Goal: Transaction & Acquisition: Purchase product/service

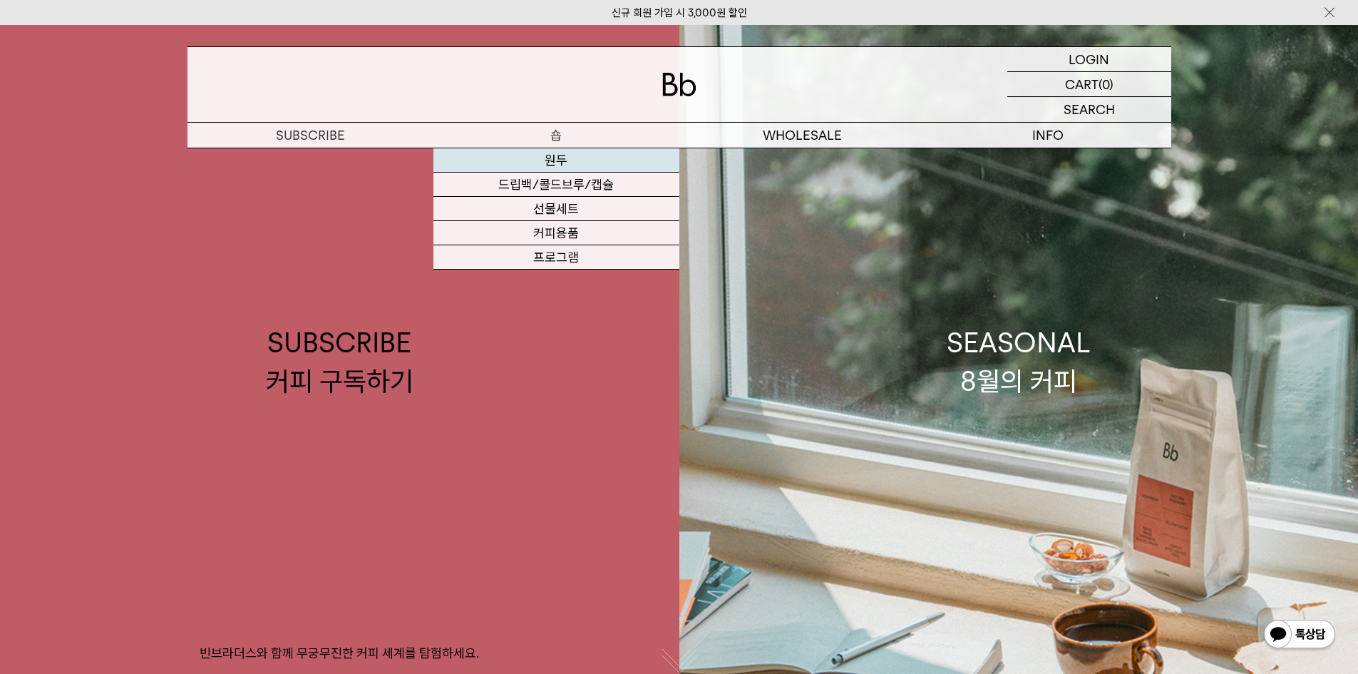
click at [569, 156] on link "원두" at bounding box center [557, 160] width 246 height 24
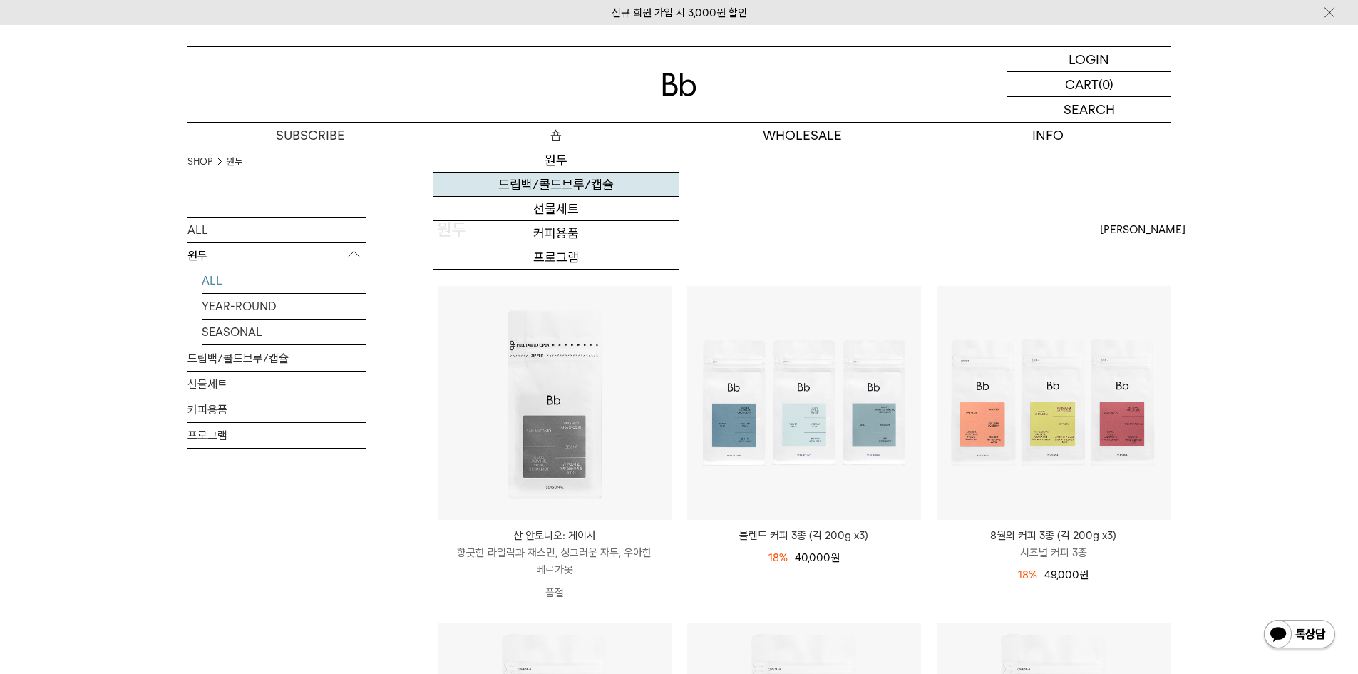
click at [558, 183] on link "드립백/콜드브루/캡슐" at bounding box center [557, 185] width 246 height 24
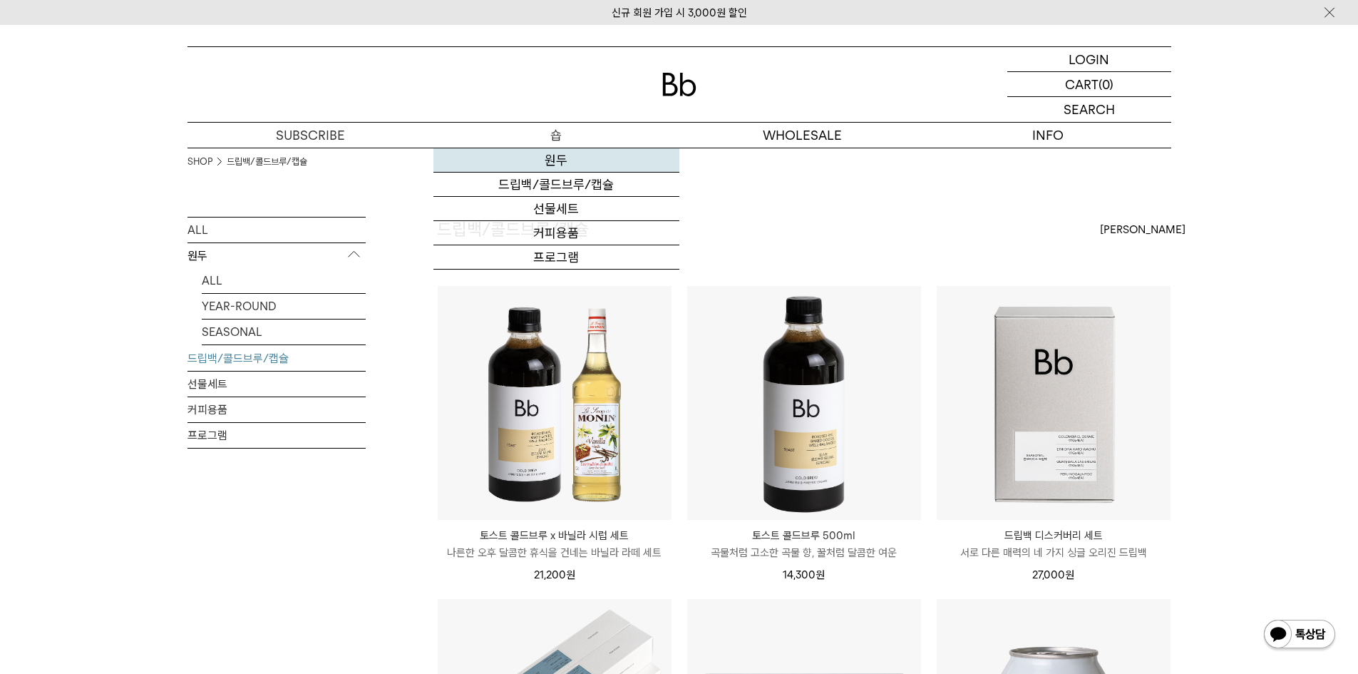
click at [551, 165] on link "원두" at bounding box center [557, 160] width 246 height 24
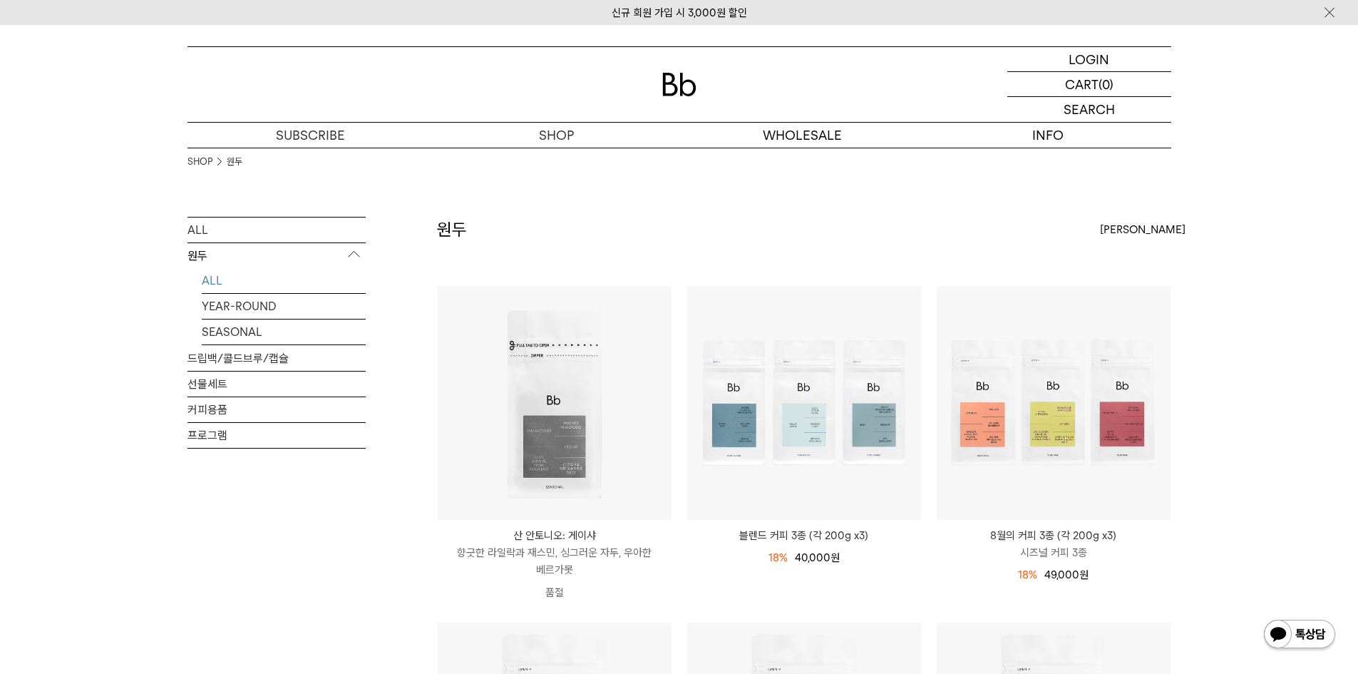
click at [1118, 231] on span "[PERSON_NAME]" at bounding box center [1143, 229] width 86 height 17
click at [1129, 287] on label "인기순" at bounding box center [1115, 281] width 31 height 13
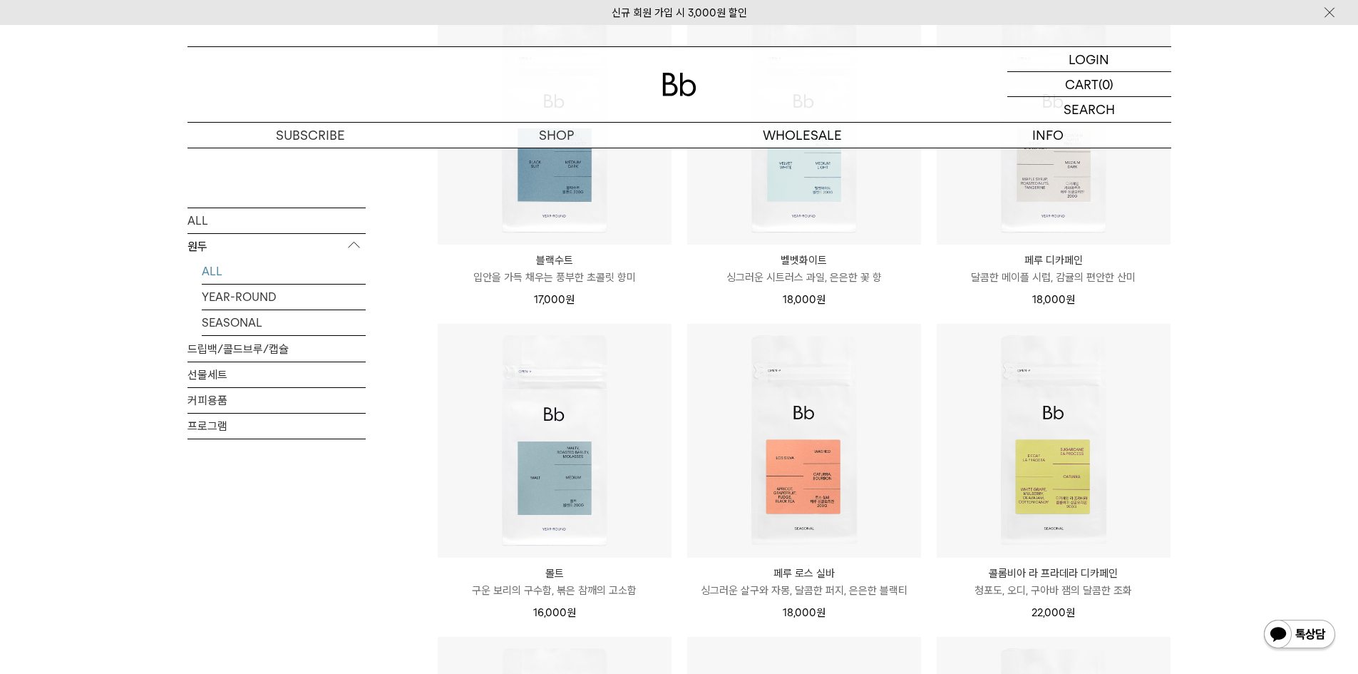
scroll to position [285, 0]
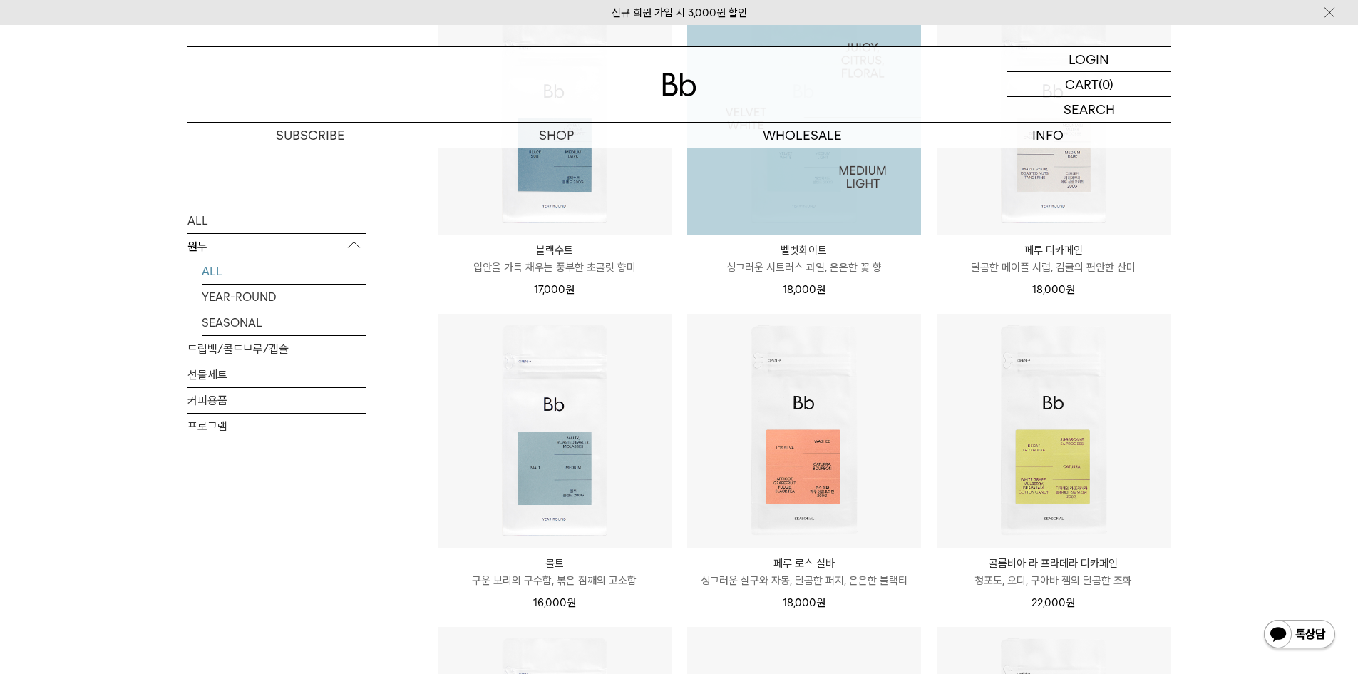
click at [779, 212] on img at bounding box center [804, 118] width 234 height 234
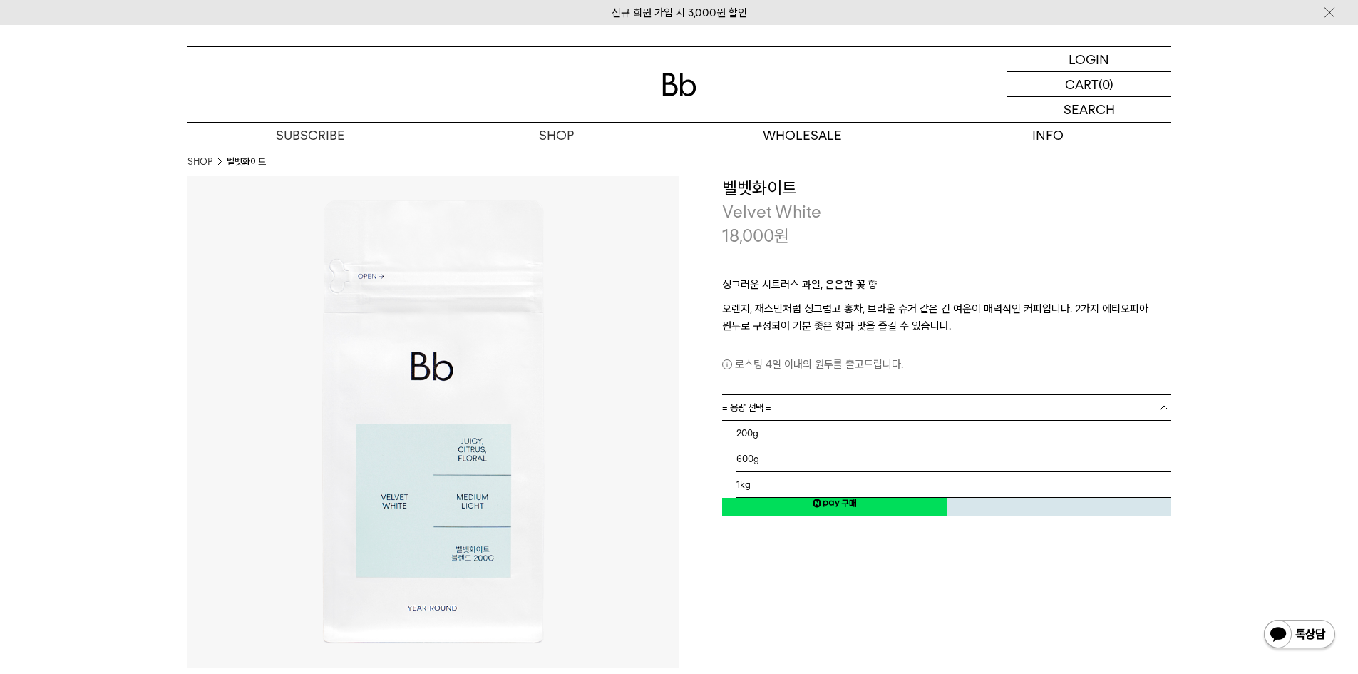
click at [821, 410] on link "= 용량 선택 =" at bounding box center [946, 407] width 449 height 25
click at [754, 485] on li "1kg" at bounding box center [954, 485] width 435 height 26
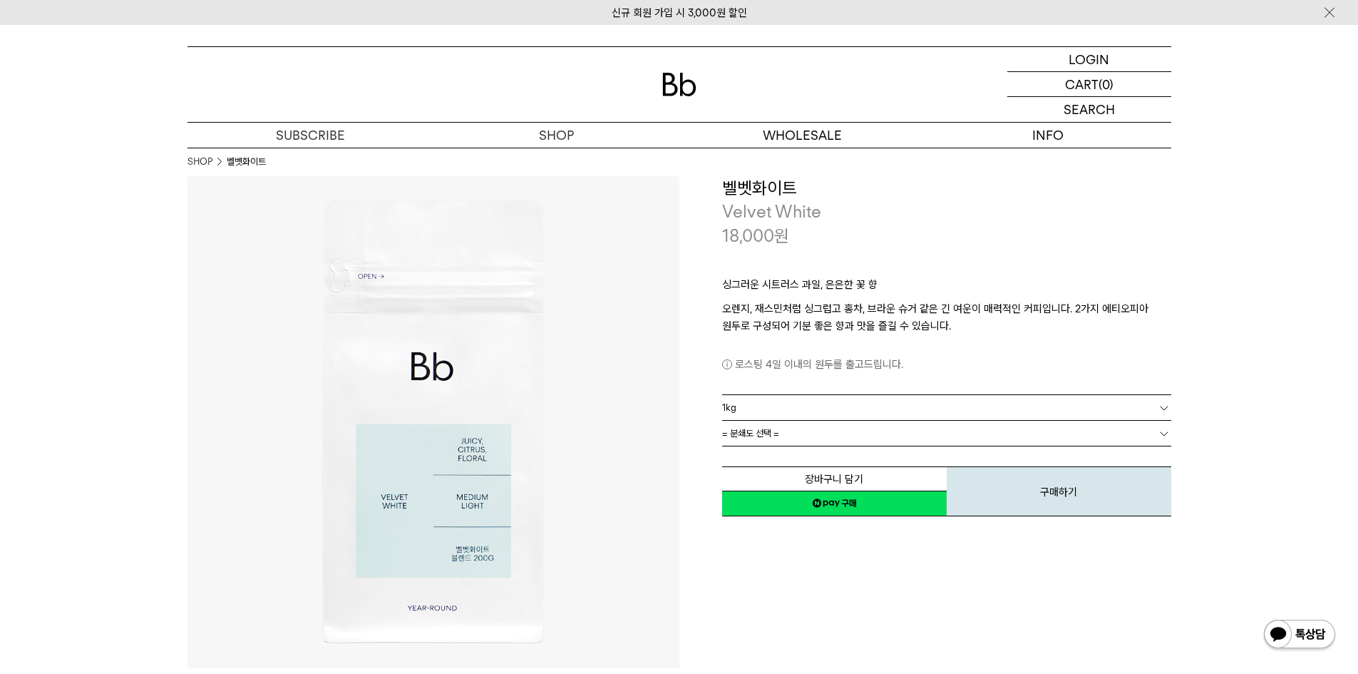
click at [846, 438] on link "= 분쇄도 선택 =" at bounding box center [946, 433] width 449 height 25
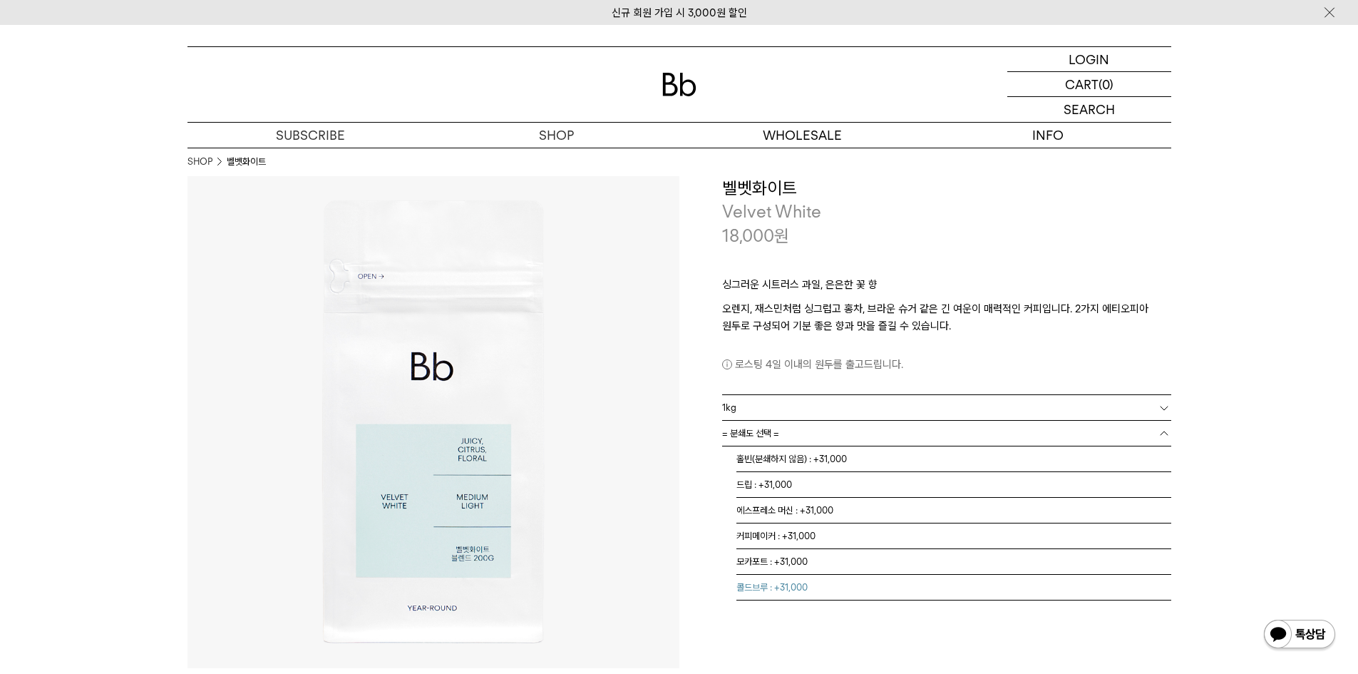
click at [792, 586] on li "콜드브루 : +31,000" at bounding box center [954, 588] width 435 height 26
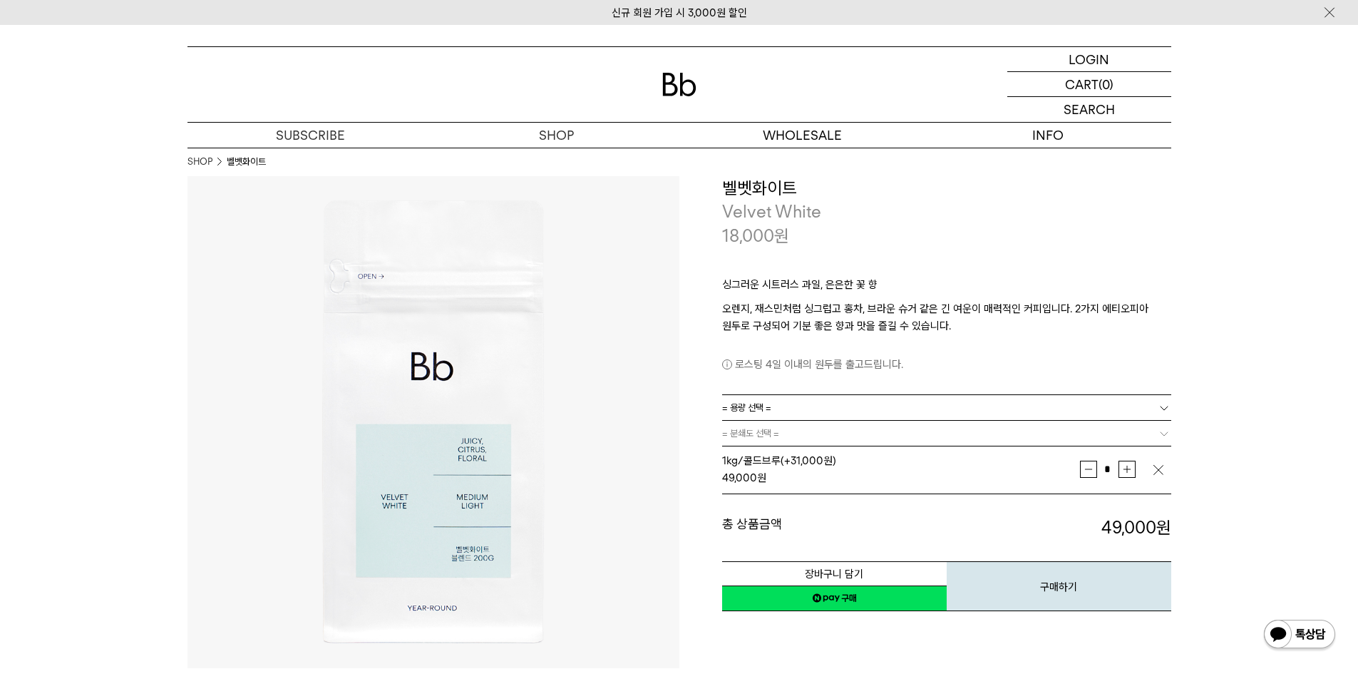
click at [773, 435] on span "= 분쇄도 선택 =" at bounding box center [750, 433] width 57 height 25
click at [781, 459] on span "1kg/콜드브루 (+31,000원)" at bounding box center [779, 460] width 114 height 13
drag, startPoint x: 1161, startPoint y: 466, endPoint x: 985, endPoint y: 456, distance: 175.7
click at [1160, 466] on img "button" at bounding box center [1158, 470] width 14 height 14
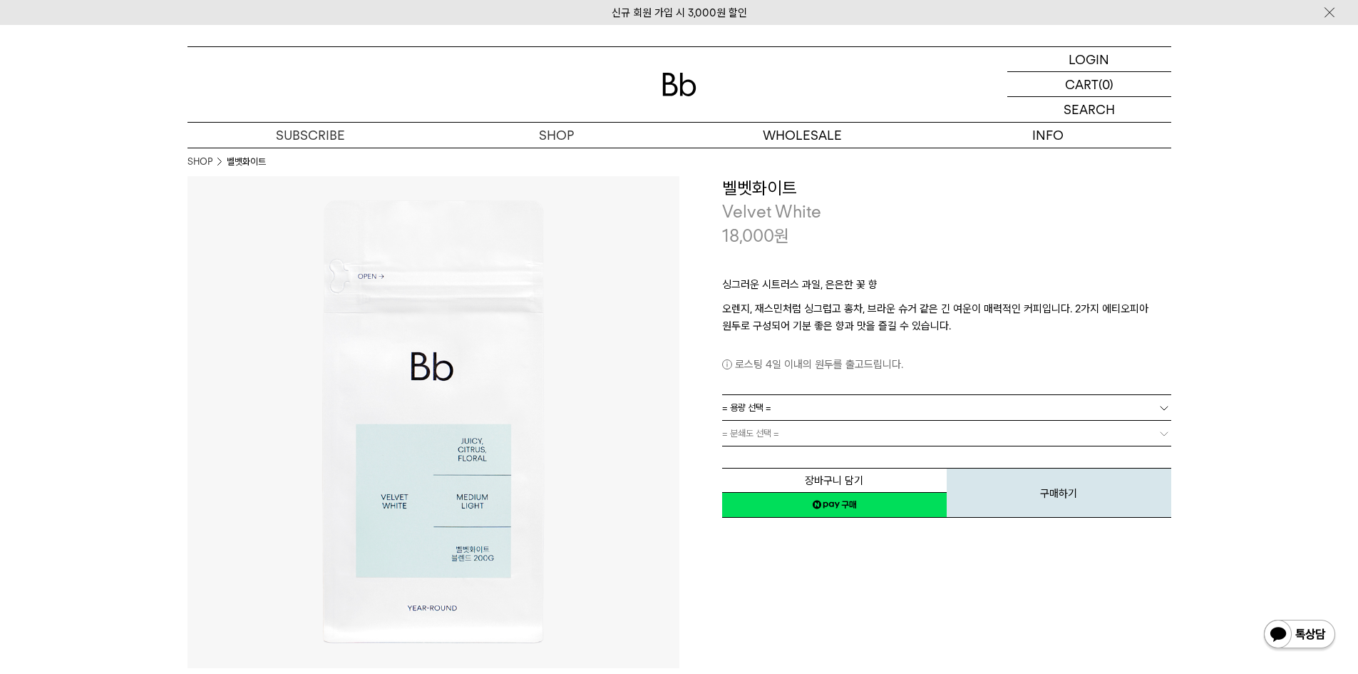
click at [806, 433] on link "= 분쇄도 선택 =" at bounding box center [946, 433] width 449 height 25
drag, startPoint x: 1171, startPoint y: 437, endPoint x: 1154, endPoint y: 436, distance: 17.8
click at [1157, 435] on link "= 분쇄도 선택 =" at bounding box center [946, 433] width 449 height 25
click at [1160, 434] on b at bounding box center [1164, 433] width 14 height 14
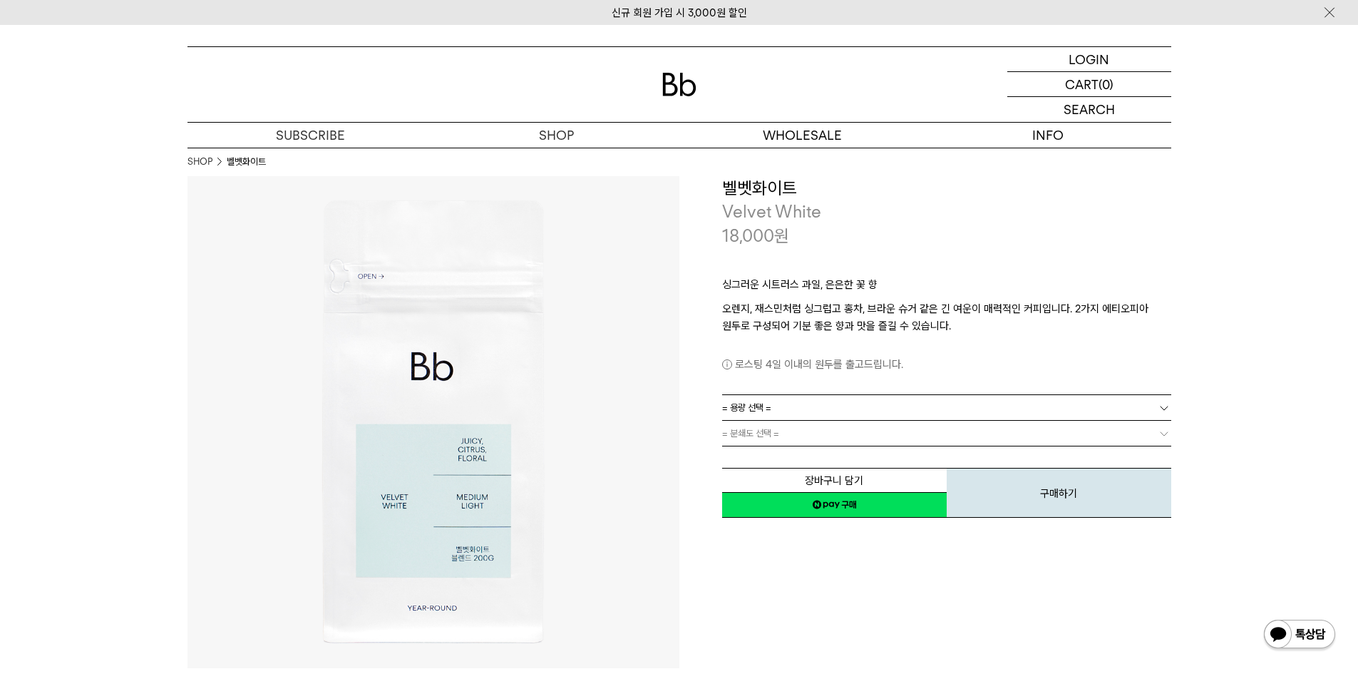
click at [888, 399] on link "= 용량 선택 =" at bounding box center [946, 407] width 449 height 25
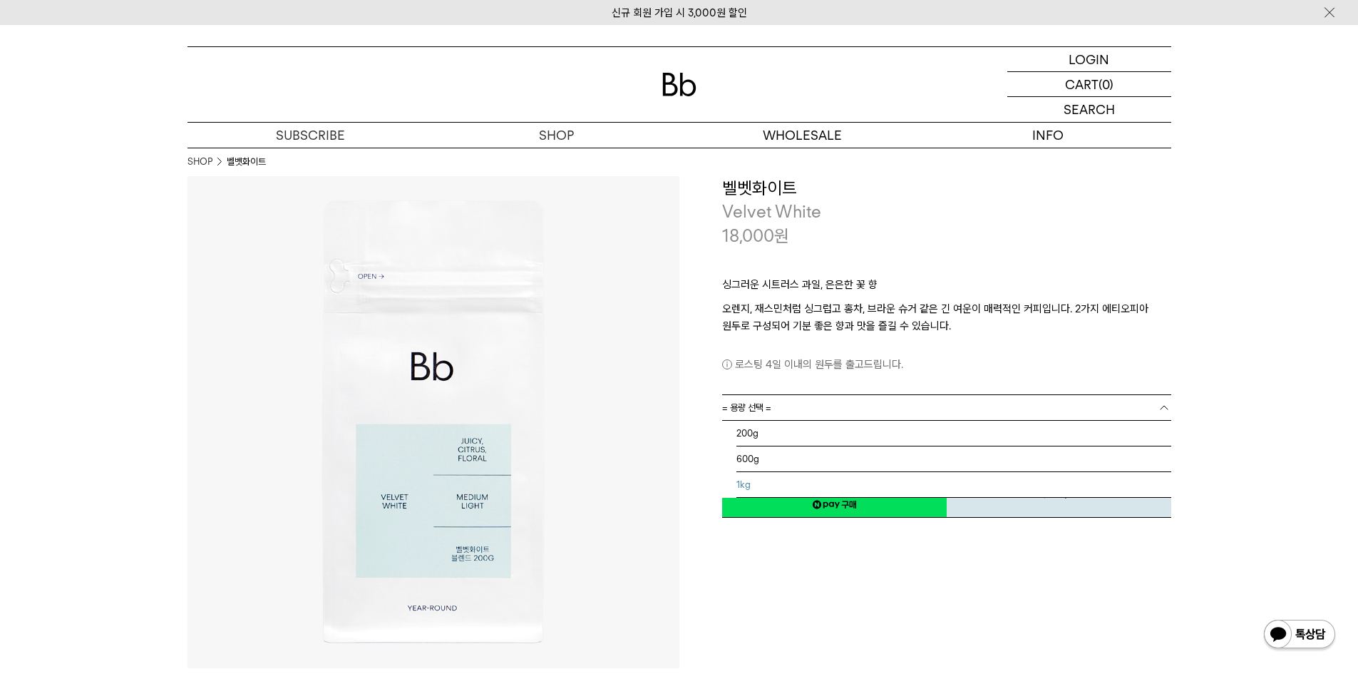
drag, startPoint x: 754, startPoint y: 473, endPoint x: 755, endPoint y: 444, distance: 29.2
click at [754, 474] on li "1kg" at bounding box center [954, 485] width 435 height 26
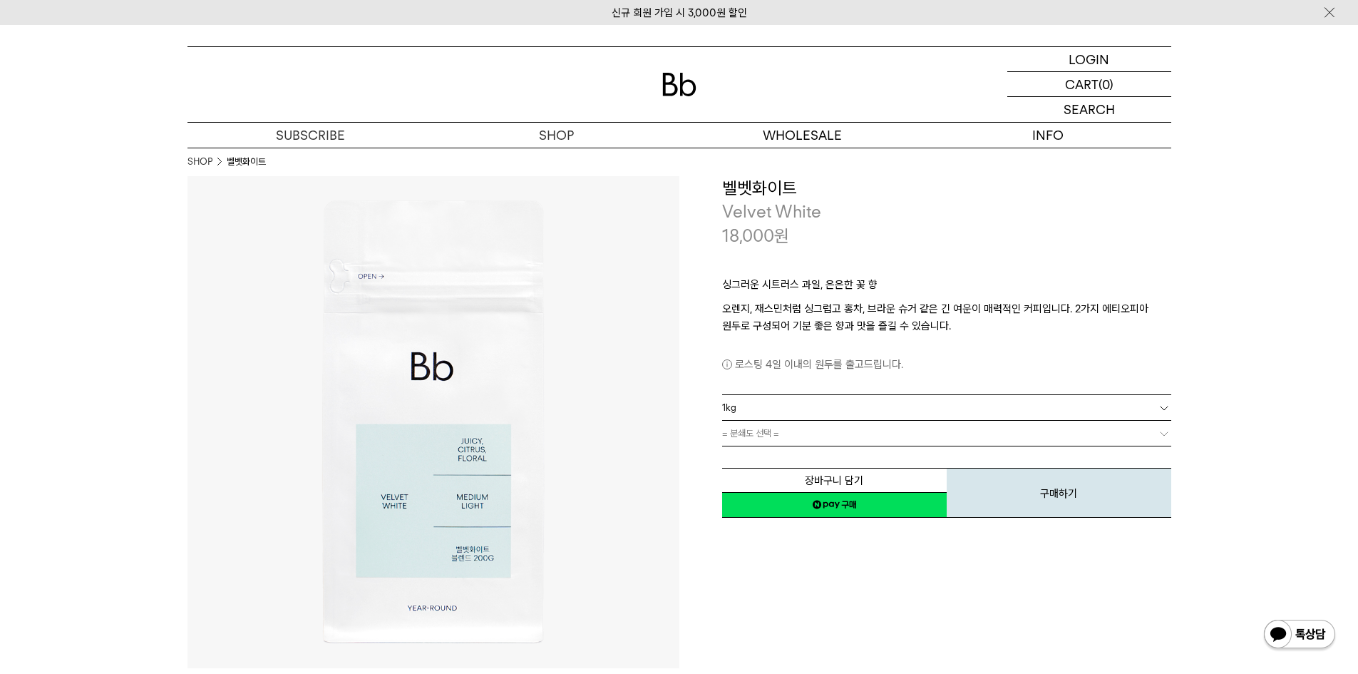
click at [757, 430] on span "= 분쇄도 선택 =" at bounding box center [750, 433] width 57 height 25
click at [753, 434] on span "= 분쇄도 선택 =" at bounding box center [750, 433] width 57 height 25
click at [827, 431] on link "= 분쇄도 선택 =" at bounding box center [946, 433] width 449 height 25
